Goal: Task Accomplishment & Management: Manage account settings

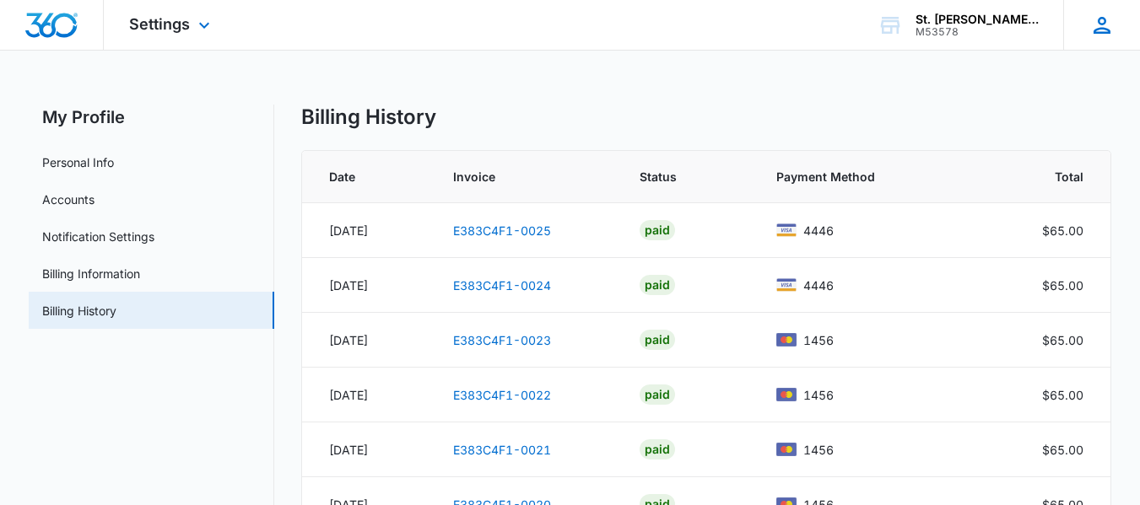
click at [1101, 20] on icon at bounding box center [1101, 25] width 25 height 25
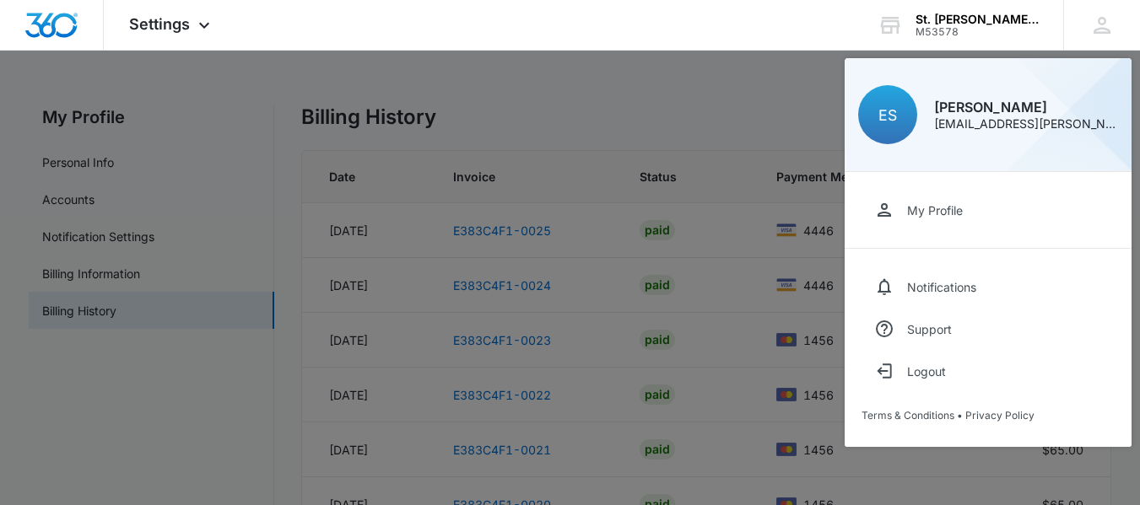
click at [780, 88] on div at bounding box center [570, 252] width 1140 height 505
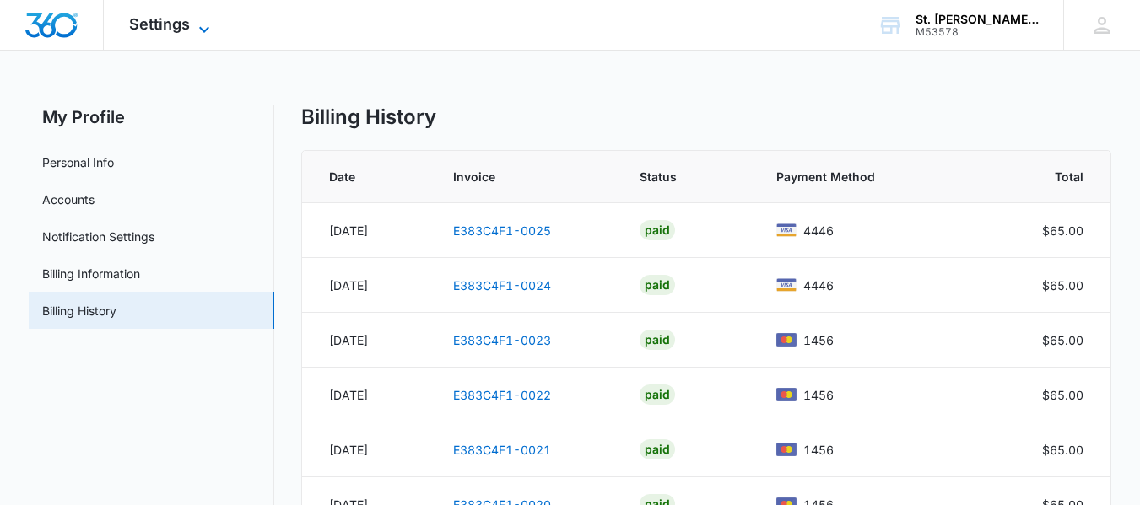
click at [165, 27] on span "Settings" at bounding box center [159, 24] width 61 height 18
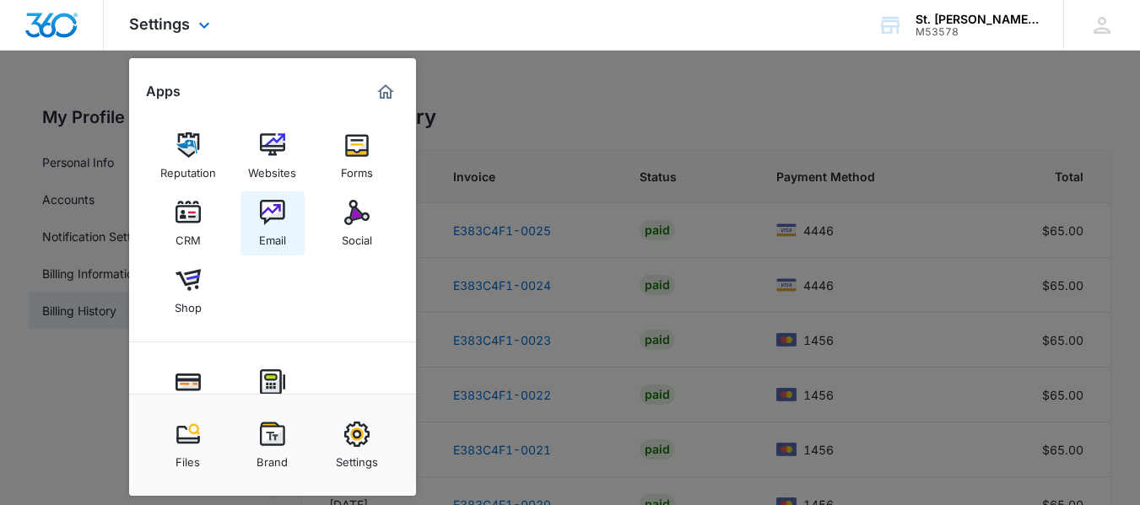
click at [266, 214] on img at bounding box center [272, 212] width 25 height 25
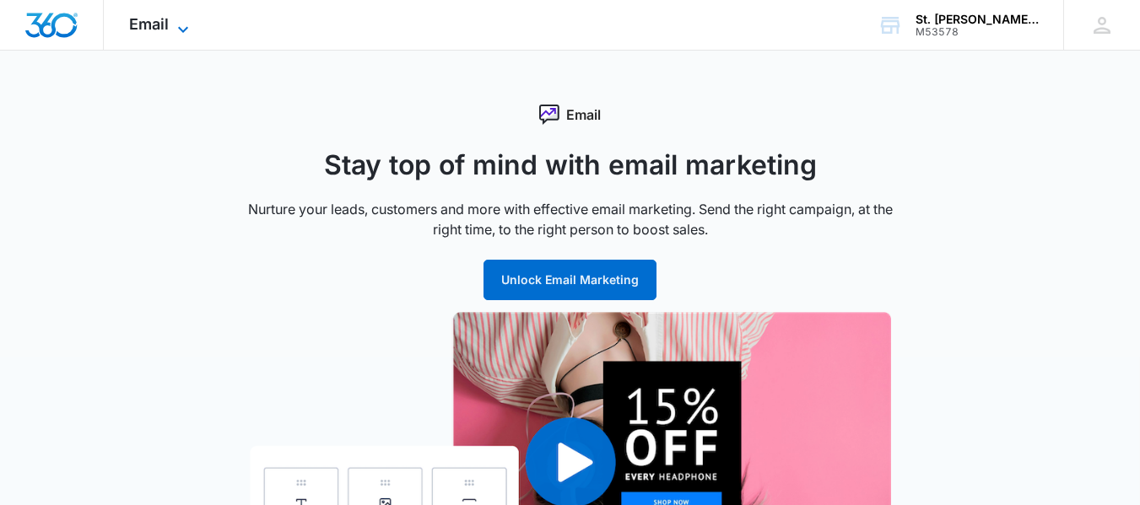
click at [182, 25] on icon at bounding box center [183, 29] width 20 height 20
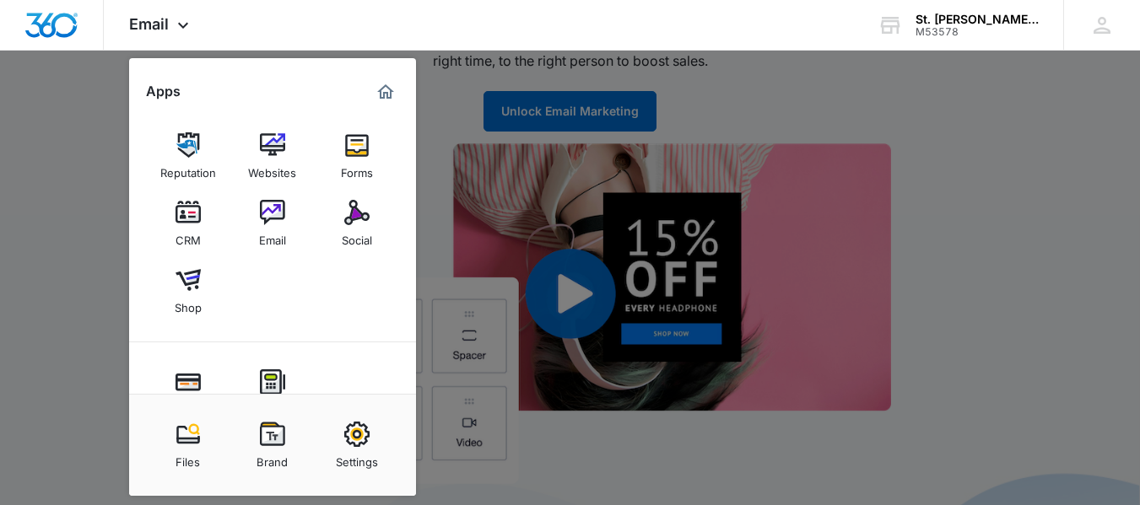
scroll to position [84, 0]
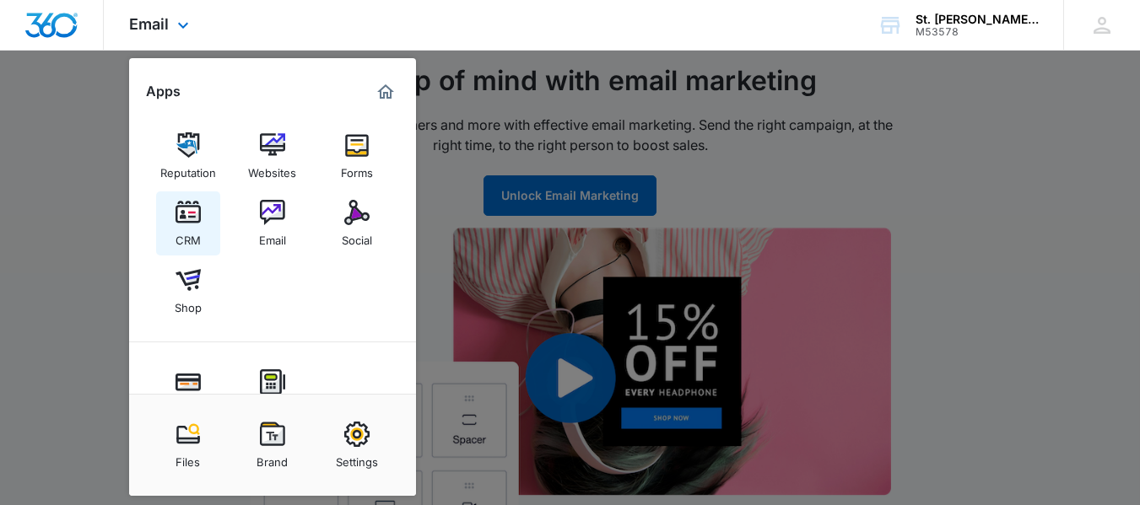
click at [189, 206] on img at bounding box center [188, 212] width 25 height 25
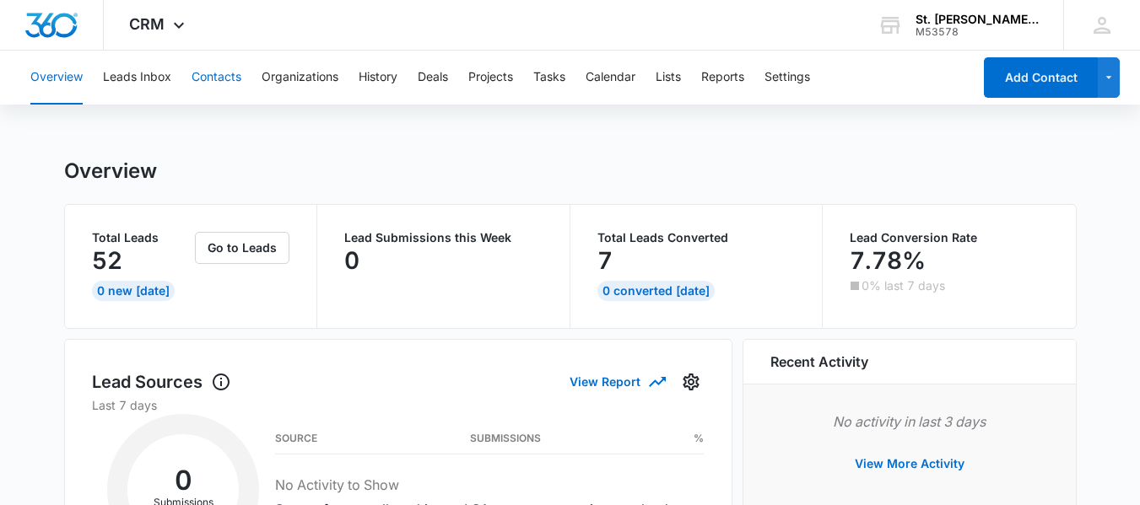
click at [203, 78] on button "Contacts" at bounding box center [217, 78] width 50 height 54
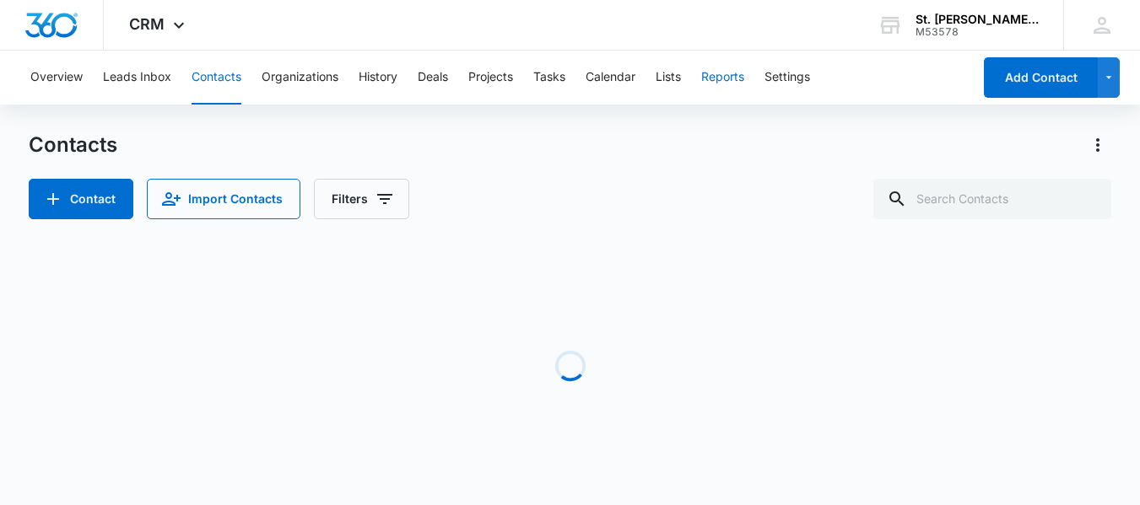
click at [732, 80] on button "Reports" at bounding box center [722, 78] width 43 height 54
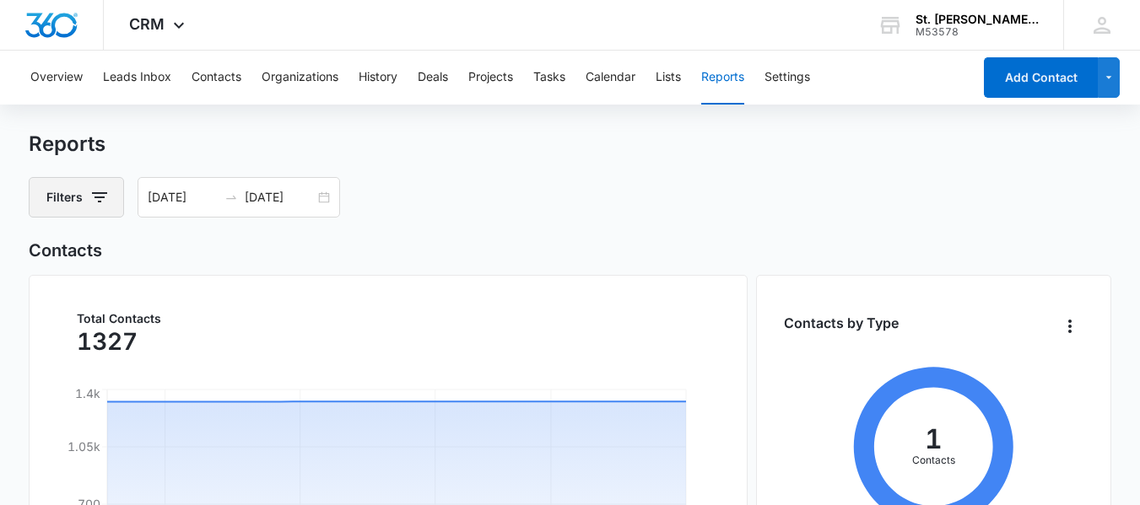
click at [107, 201] on icon "button" at bounding box center [99, 197] width 20 height 20
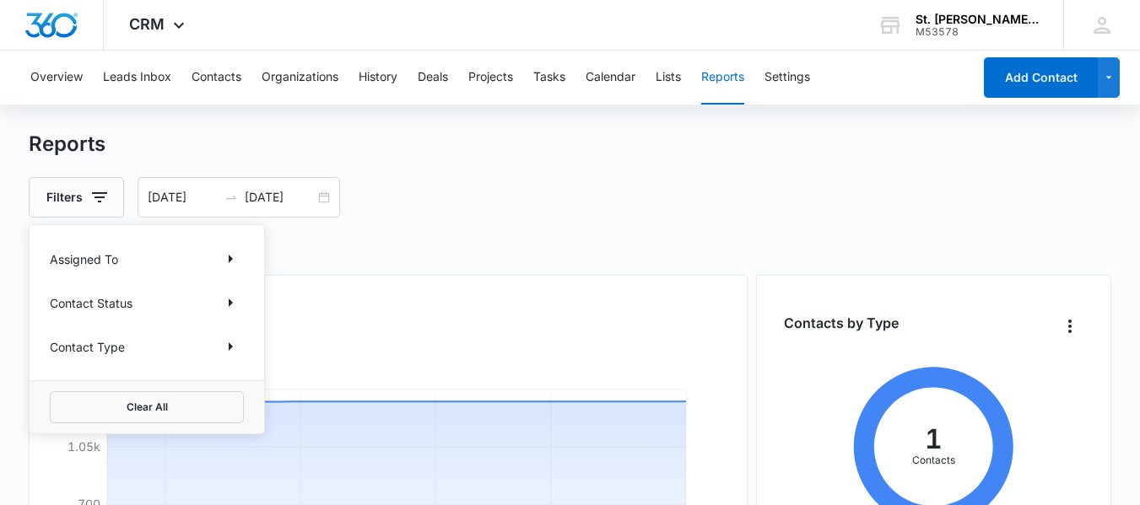
click at [520, 204] on div "Filters Assigned To Contact Status Contact Type Clear All 09/14/2025 10/14/2025" at bounding box center [570, 197] width 1083 height 41
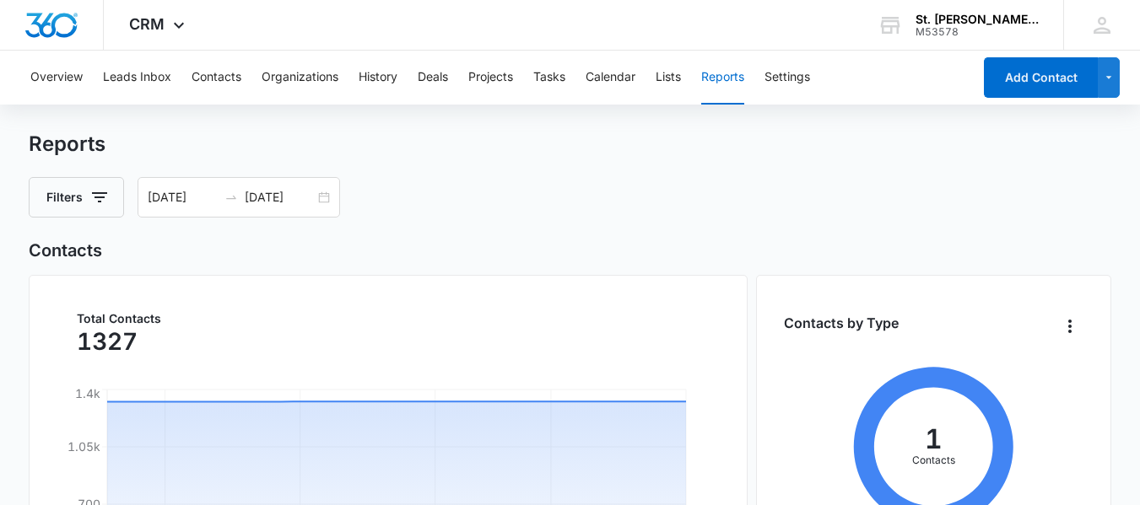
click at [735, 76] on button "Reports" at bounding box center [722, 78] width 43 height 54
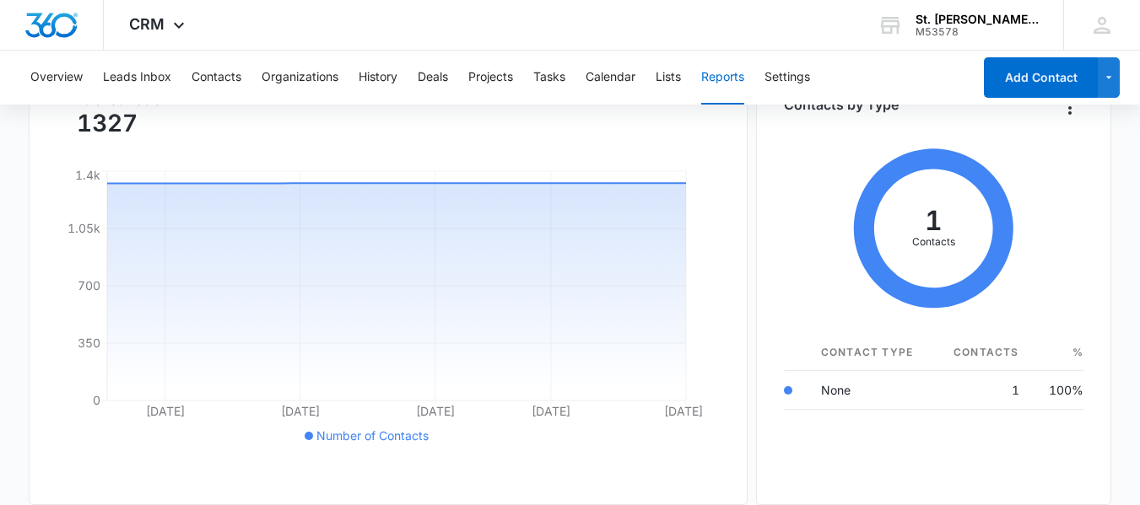
scroll to position [253, 0]
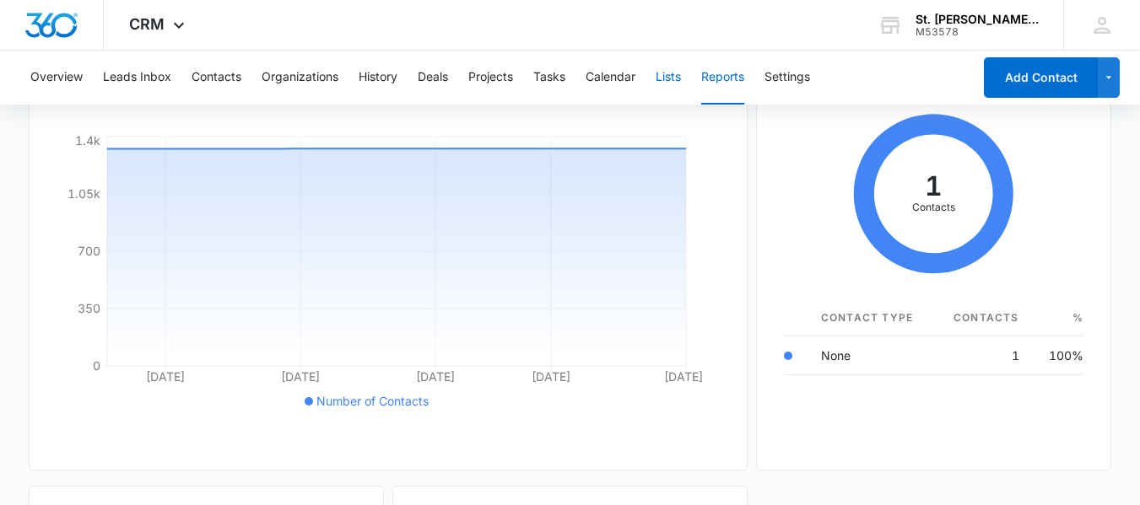
click at [676, 81] on button "Lists" at bounding box center [668, 78] width 25 height 54
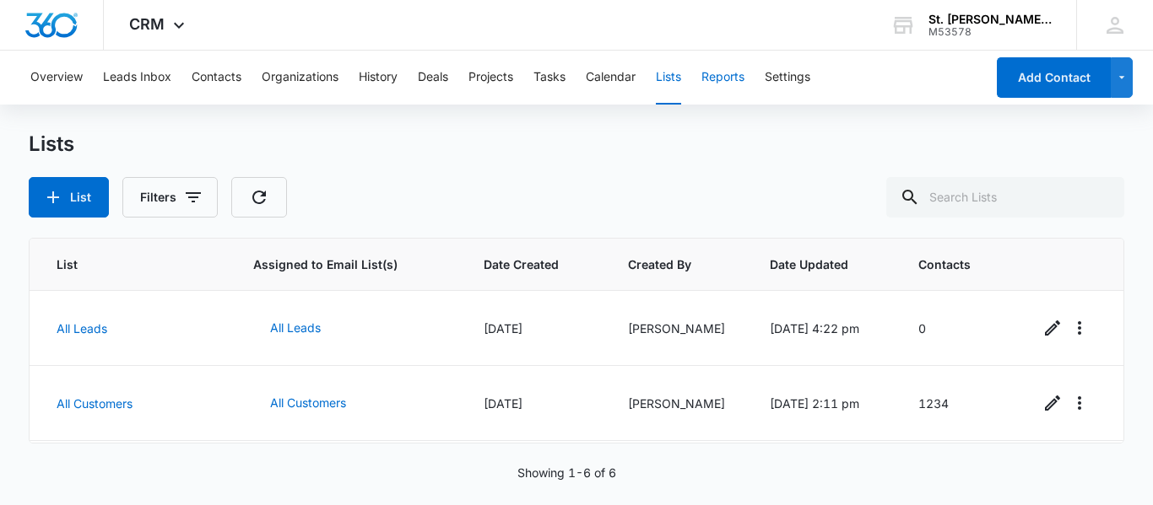
click at [716, 75] on button "Reports" at bounding box center [722, 78] width 43 height 54
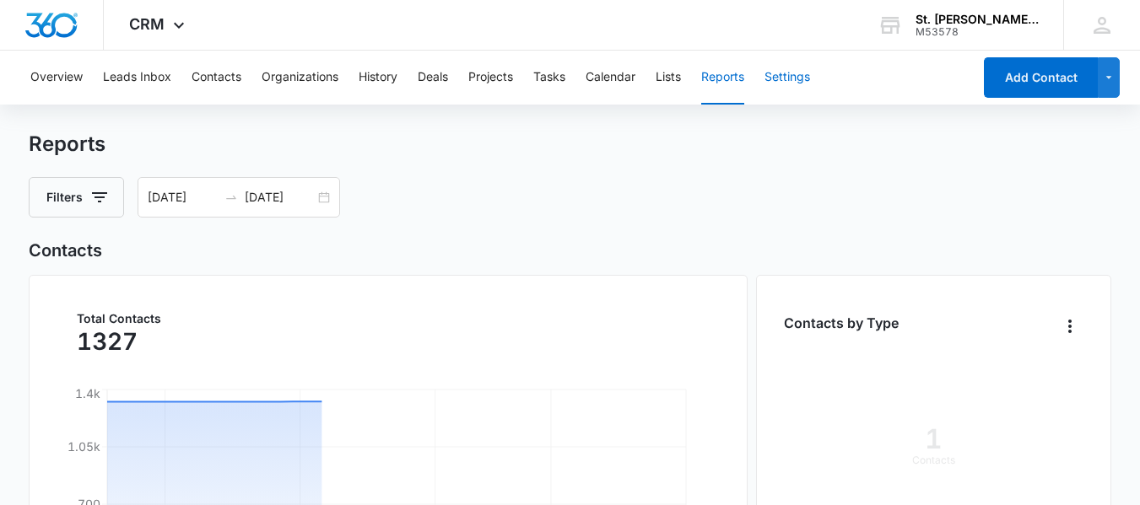
click at [788, 75] on button "Settings" at bounding box center [788, 78] width 46 height 54
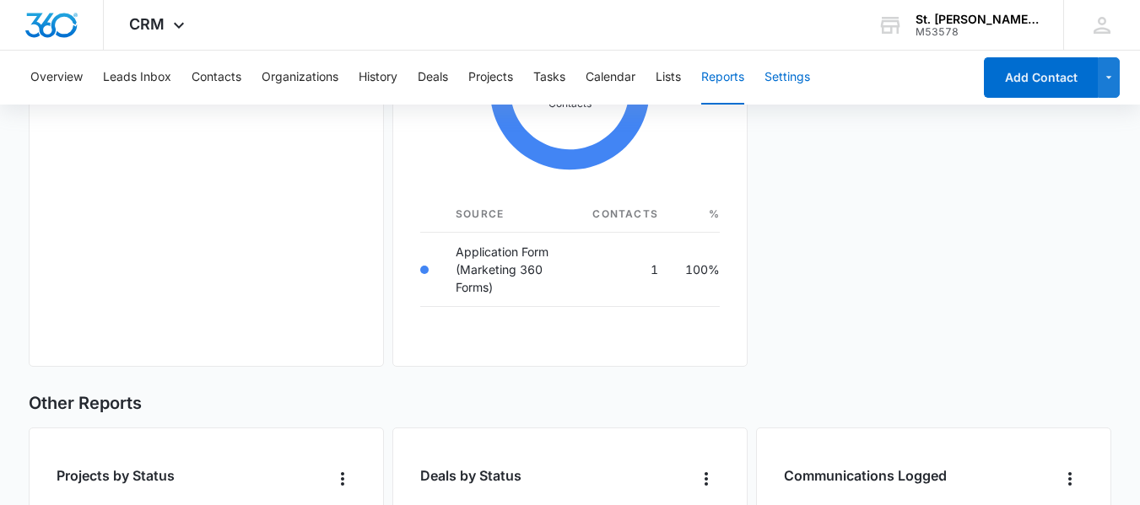
scroll to position [844, 0]
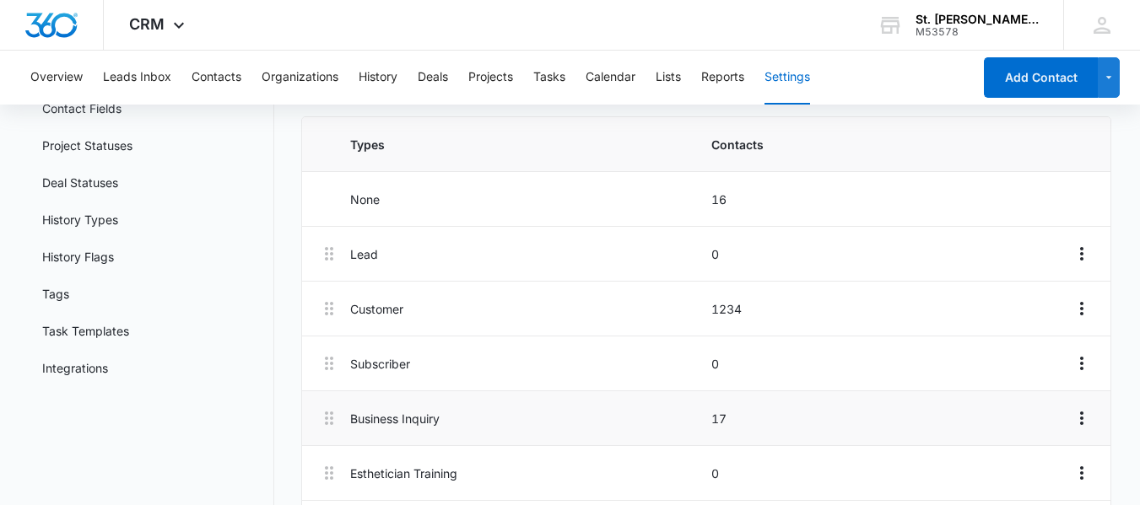
scroll to position [212, 0]
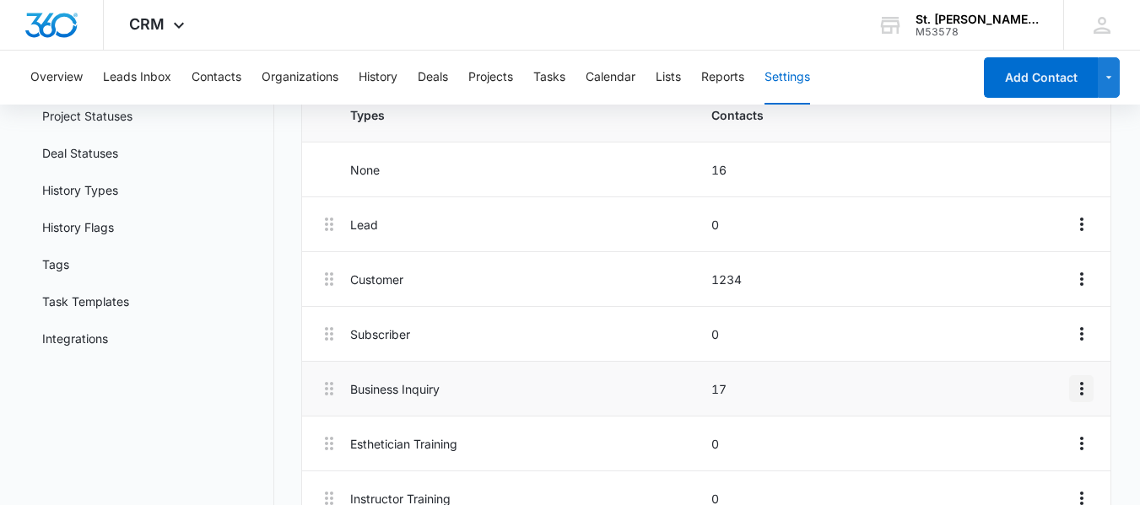
click at [1086, 391] on icon "Overflow Menu" at bounding box center [1082, 389] width 20 height 20
click at [391, 396] on p "Business Inquiry" at bounding box center [525, 390] width 351 height 18
click at [719, 400] on li "Business Inquiry 17" at bounding box center [706, 389] width 808 height 55
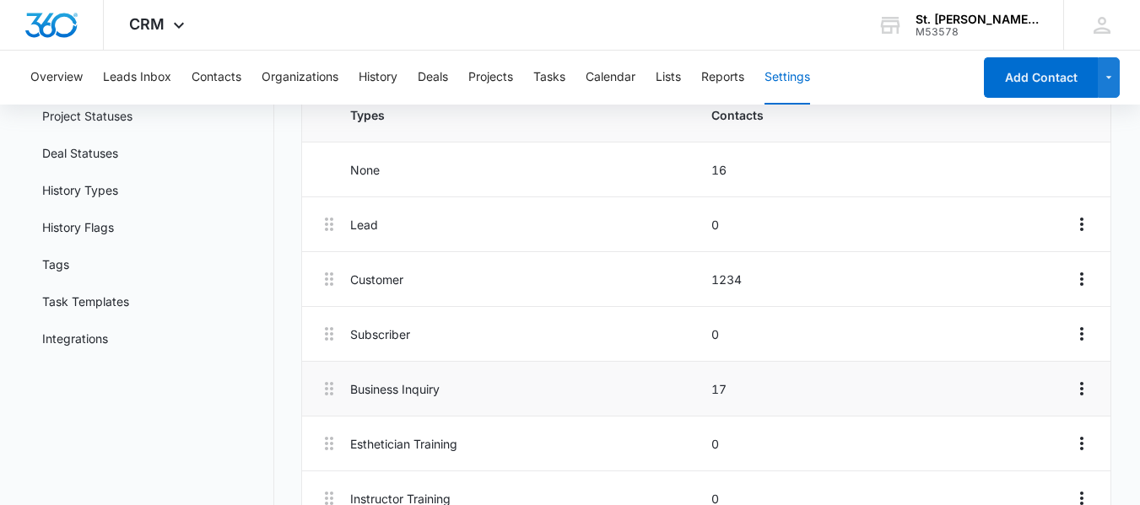
scroll to position [0, 0]
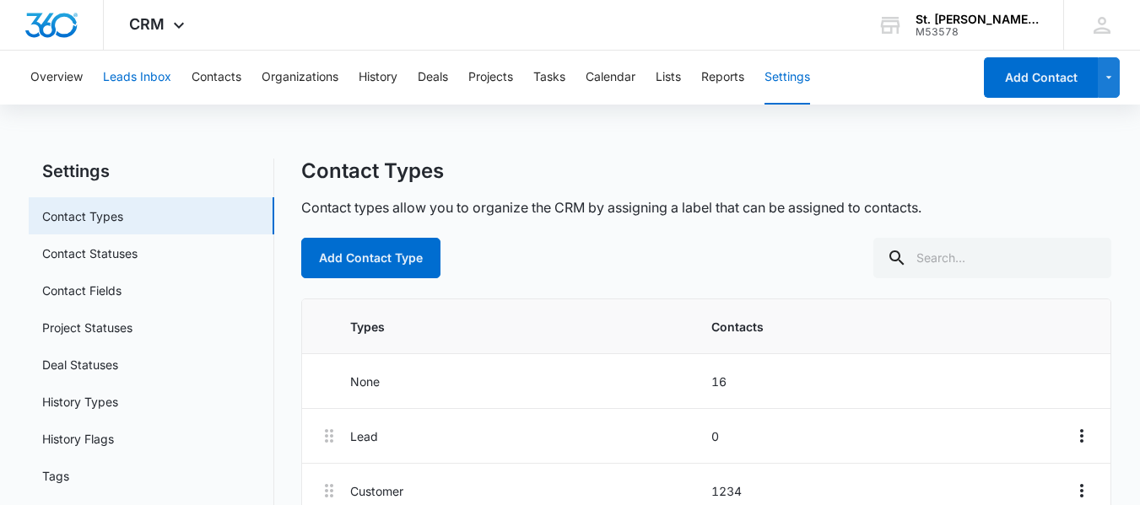
click at [149, 81] on button "Leads Inbox" at bounding box center [137, 78] width 68 height 54
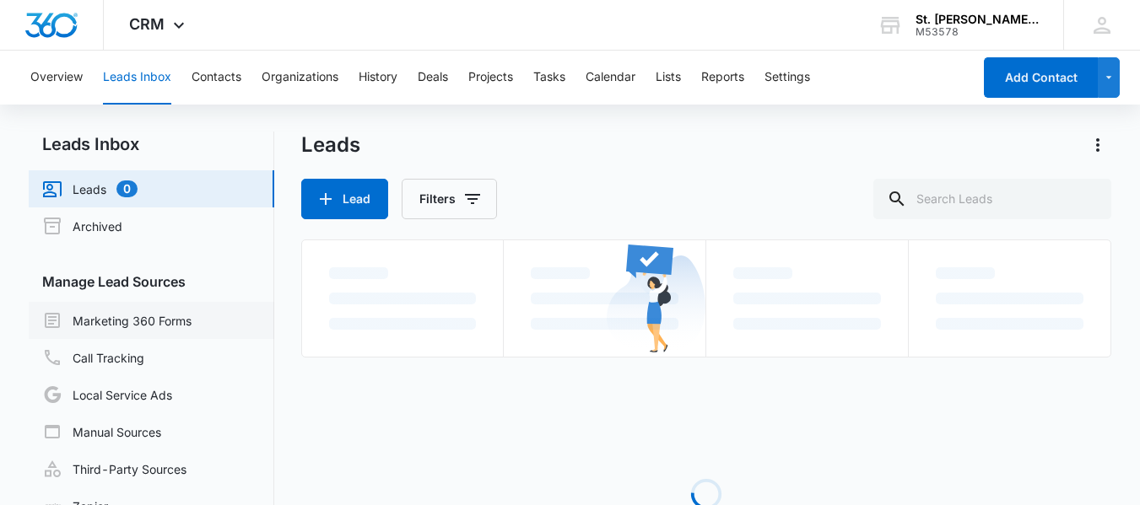
click at [117, 325] on link "Marketing 360 Forms" at bounding box center [116, 321] width 149 height 20
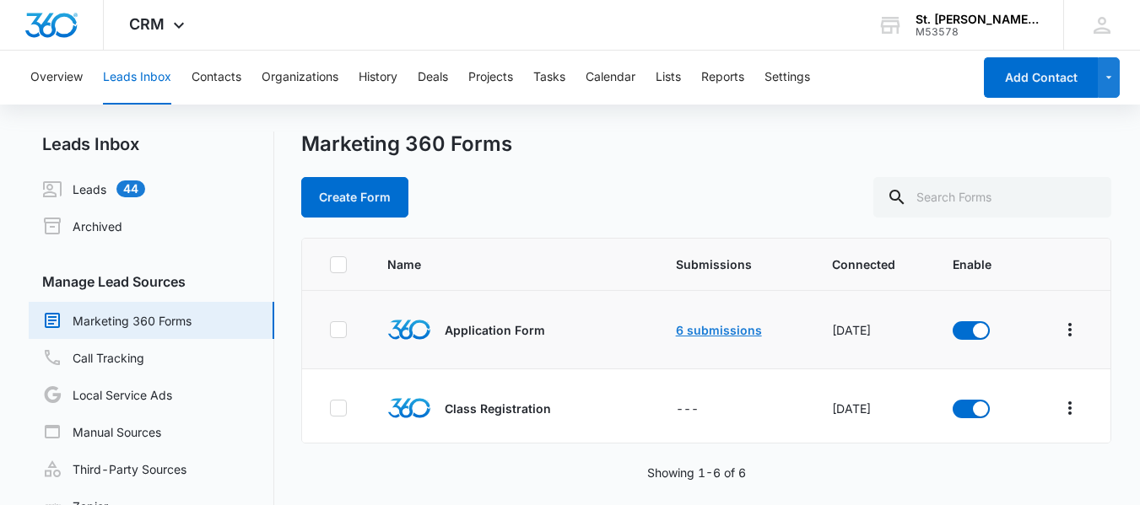
click at [710, 330] on link "6 submissions" at bounding box center [719, 330] width 86 height 14
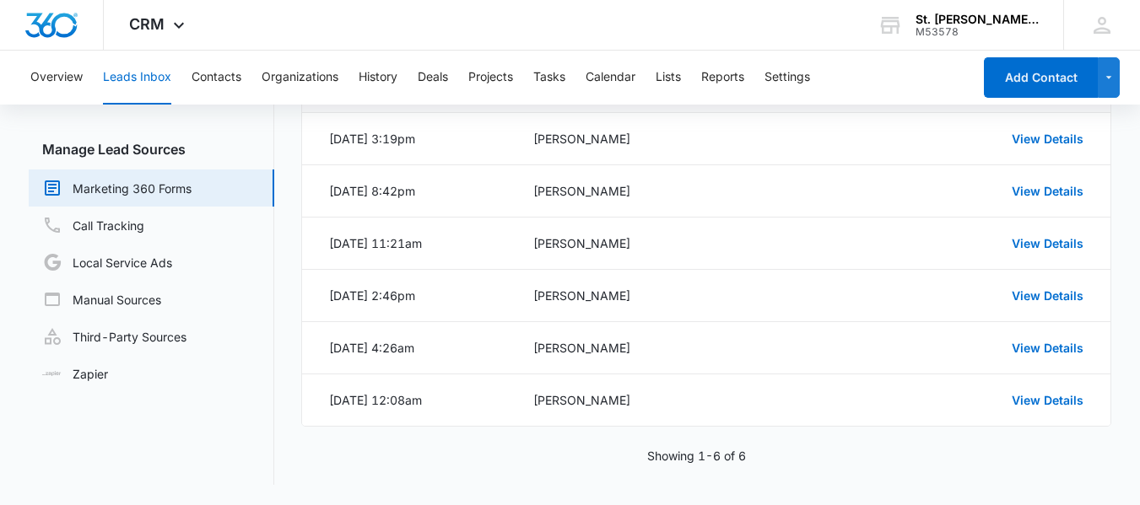
scroll to position [48, 0]
